Goal: Navigation & Orientation: Go to known website

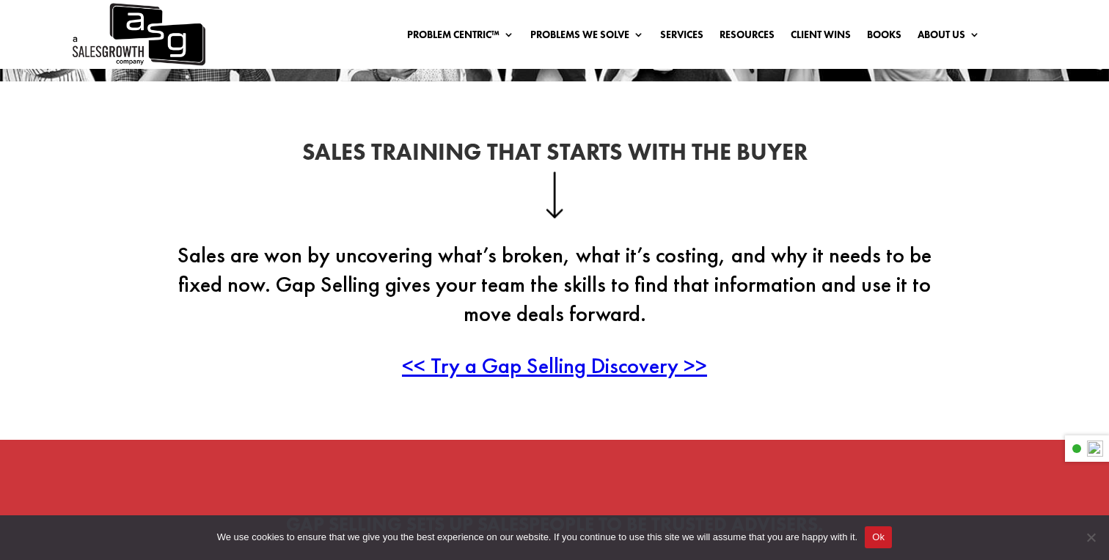
scroll to position [343, 0]
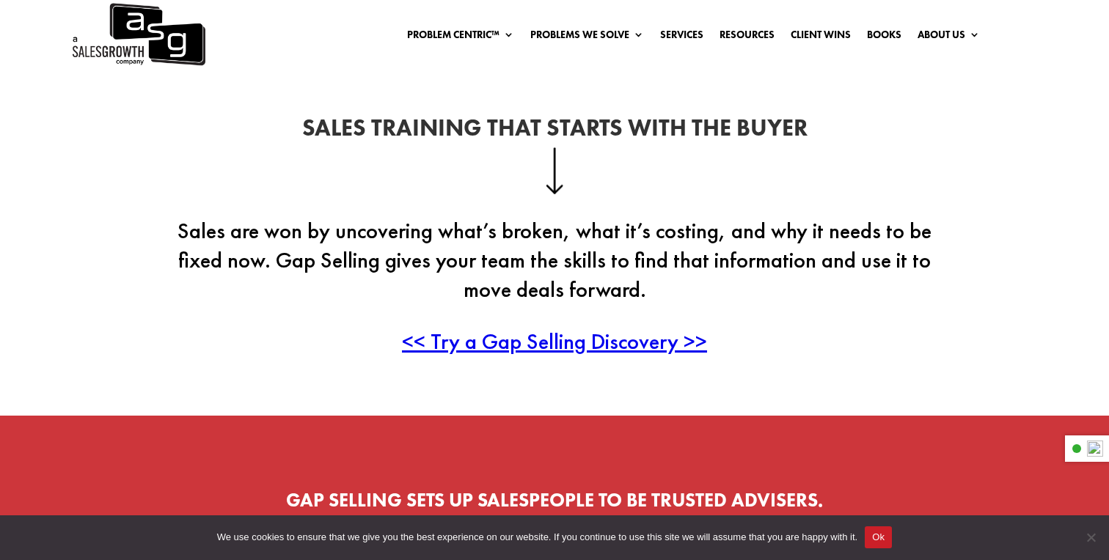
click at [503, 345] on span "<< Try a Gap Selling Discovery >>" at bounding box center [554, 341] width 305 height 29
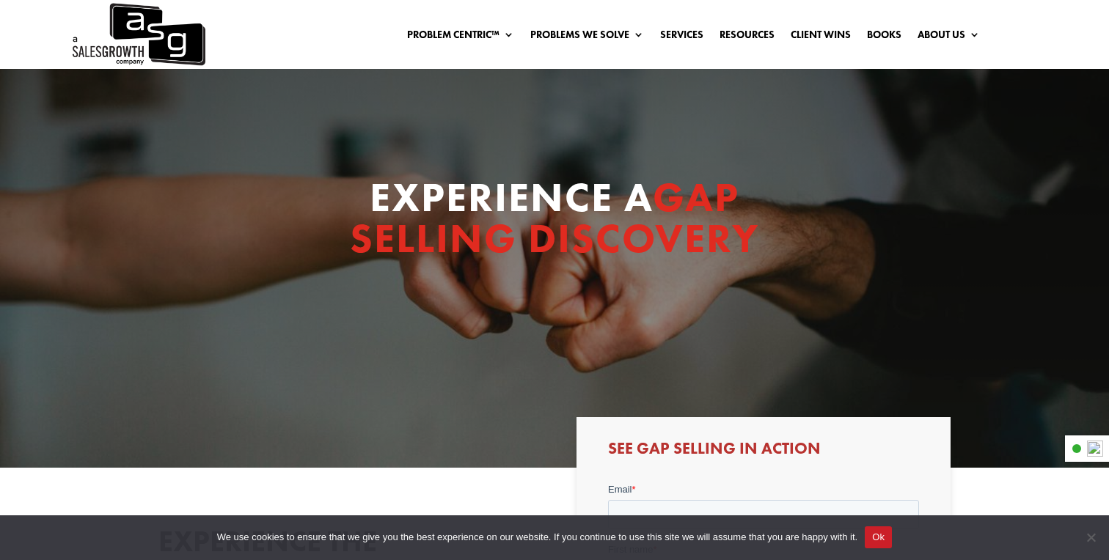
click at [173, 6] on img at bounding box center [137, 34] width 135 height 69
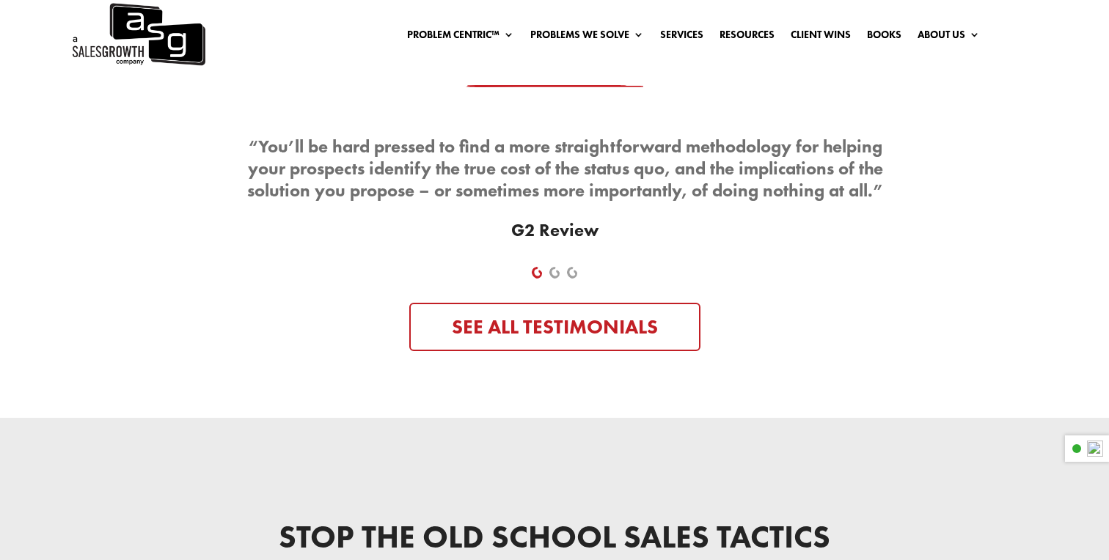
scroll to position [4829, 0]
